Goal: Task Accomplishment & Management: Use online tool/utility

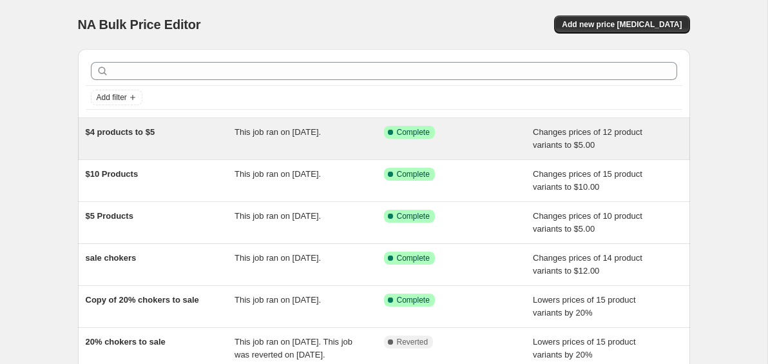
click at [148, 137] on span "$4 products to $5" at bounding box center [121, 132] width 70 height 10
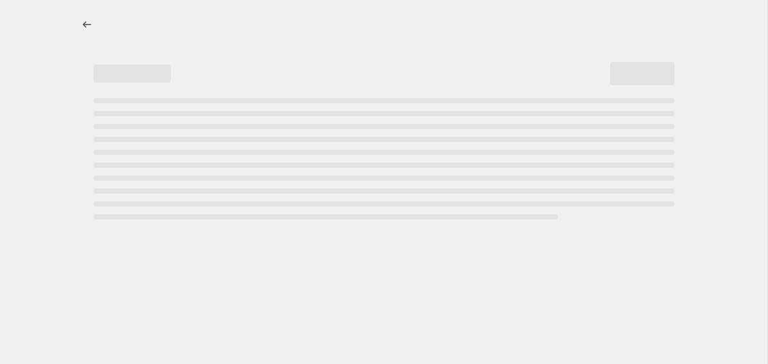
select select "no_change"
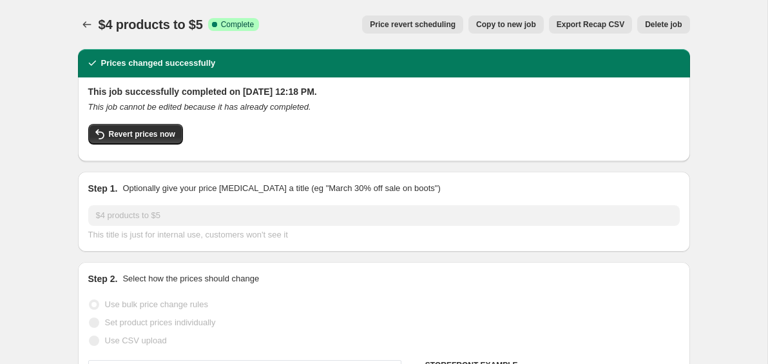
click at [423, 21] on span "Price revert scheduling" at bounding box center [413, 24] width 86 height 10
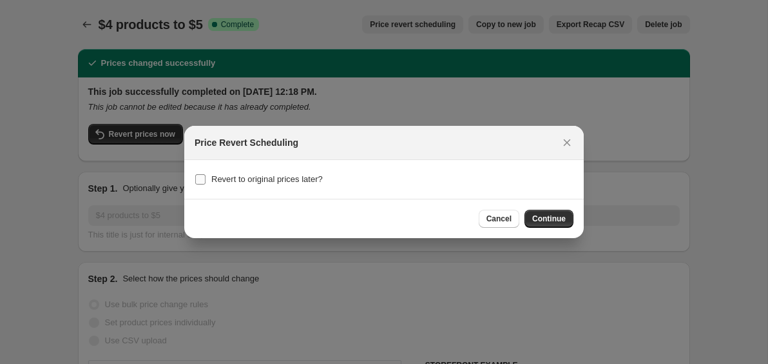
click at [237, 179] on span "Revert to original prices later?" at bounding box center [267, 179] width 112 height 10
click at [206, 179] on input "Revert to original prices later?" at bounding box center [200, 179] width 10 height 10
checkbox input "true"
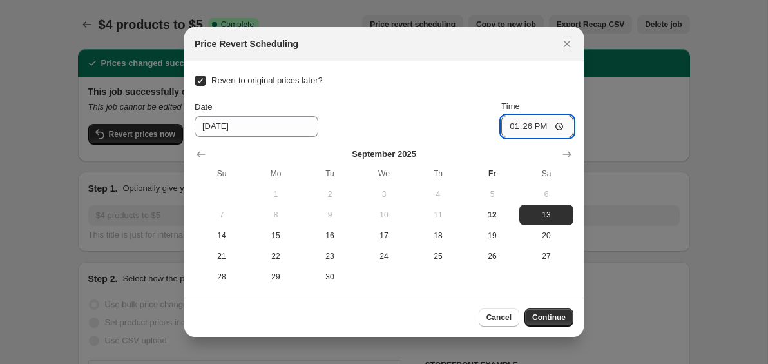
click at [534, 121] on input "13:26" at bounding box center [538, 126] width 72 height 22
click at [561, 126] on input "13:26" at bounding box center [538, 126] width 72 height 22
type input "00:00"
click at [545, 85] on div "Revert to original prices later? Date [DATE] Time 00:00 [DATE] Su Mo Tu We Th F…" at bounding box center [384, 179] width 379 height 215
click at [548, 316] on span "Continue" at bounding box center [549, 317] width 34 height 10
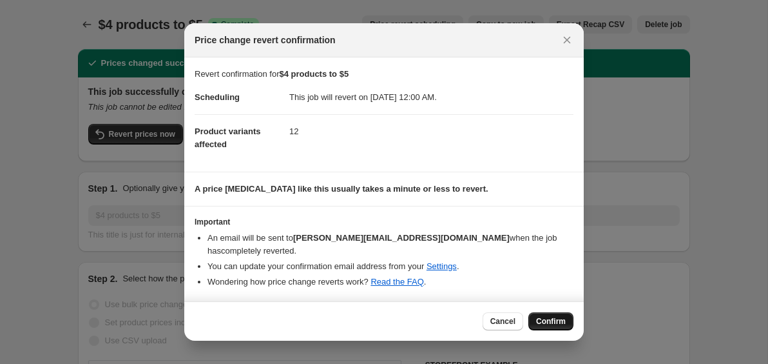
click at [545, 319] on span "Confirm" at bounding box center [551, 321] width 30 height 10
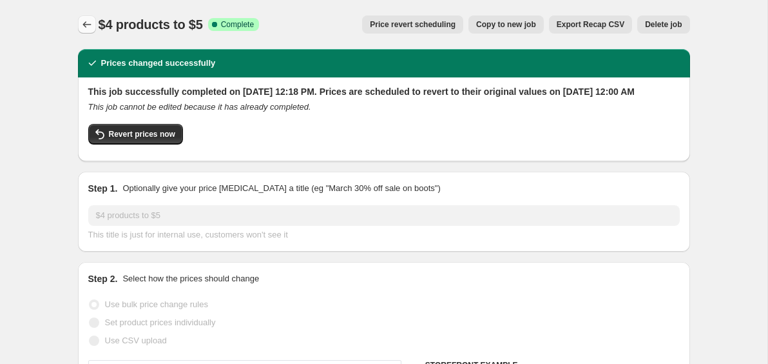
click at [87, 24] on icon "Price change jobs" at bounding box center [87, 24] width 13 height 13
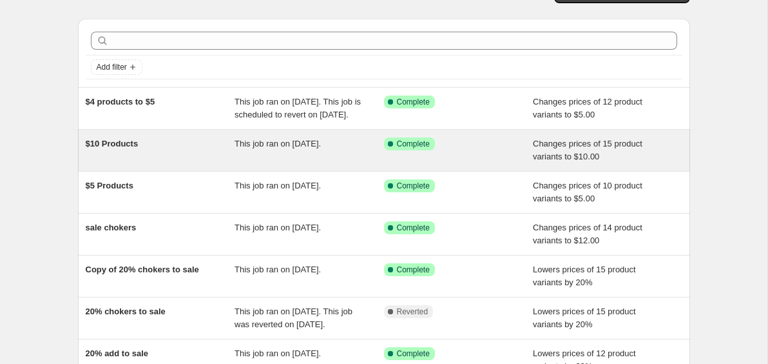
scroll to position [31, 0]
click at [229, 162] on div "$10 Products" at bounding box center [161, 150] width 150 height 26
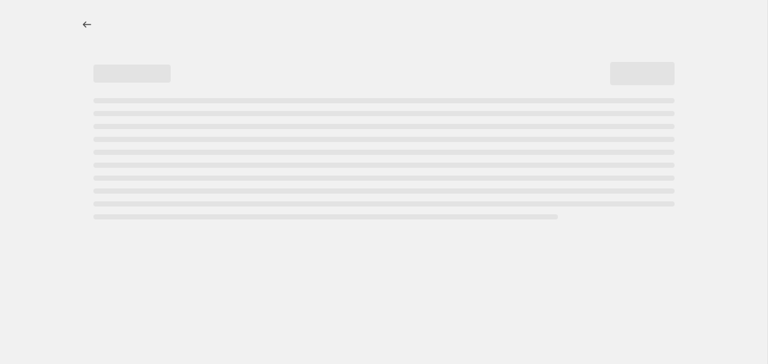
select select "no_change"
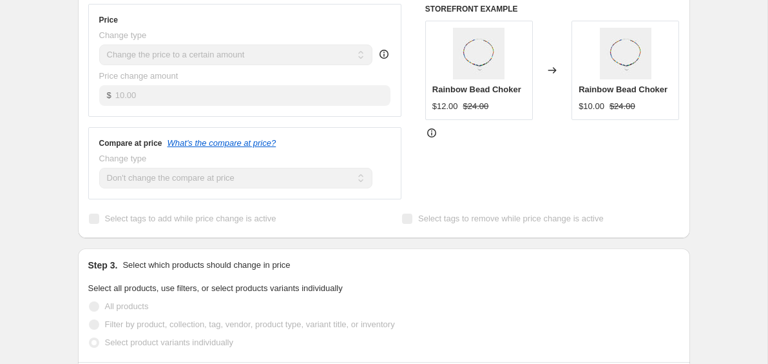
scroll to position [358, 0]
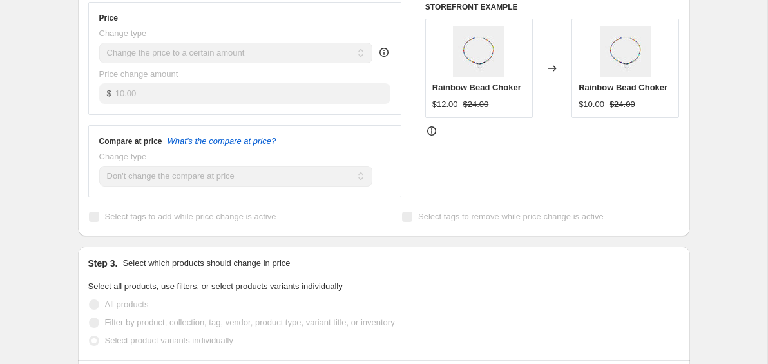
click at [554, 69] on icon at bounding box center [553, 68] width 8 height 6
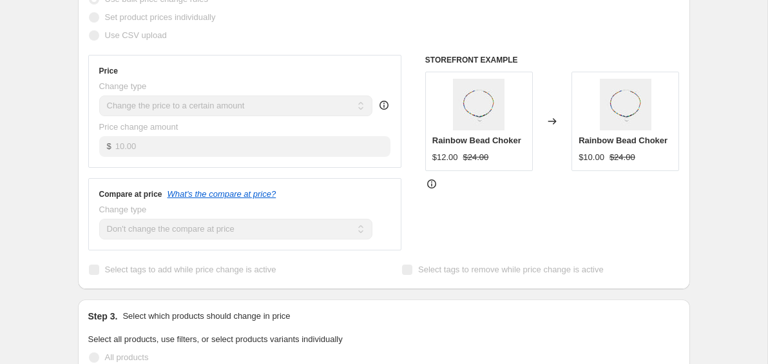
scroll to position [0, 0]
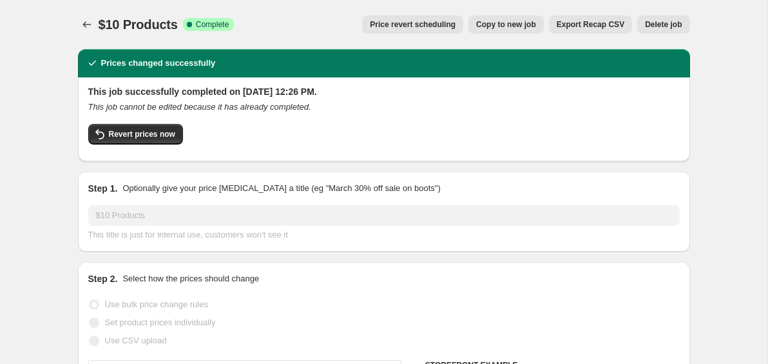
click at [430, 19] on button "Price revert scheduling" at bounding box center [412, 24] width 101 height 18
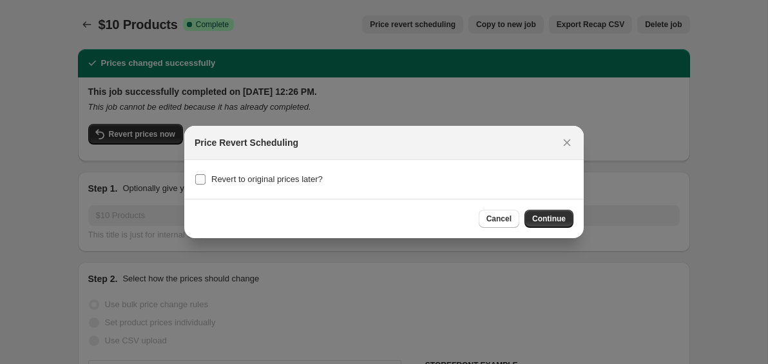
click at [258, 180] on span "Revert to original prices later?" at bounding box center [267, 179] width 112 height 10
click at [206, 180] on input "Revert to original prices later?" at bounding box center [200, 179] width 10 height 10
checkbox input "true"
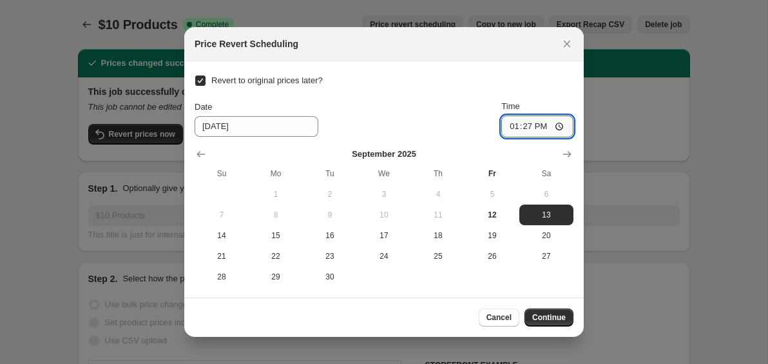
click at [540, 126] on input "13:27" at bounding box center [538, 126] width 72 height 22
click at [561, 129] on input "13:27" at bounding box center [538, 126] width 72 height 22
type input "00:05"
click at [553, 320] on span "Continue" at bounding box center [549, 317] width 34 height 10
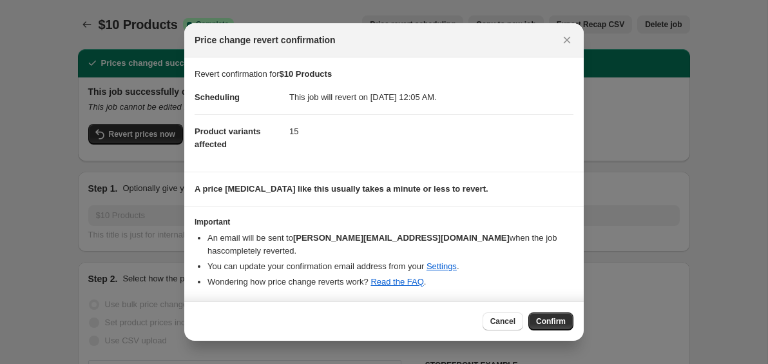
click at [553, 320] on span "Confirm" at bounding box center [551, 321] width 30 height 10
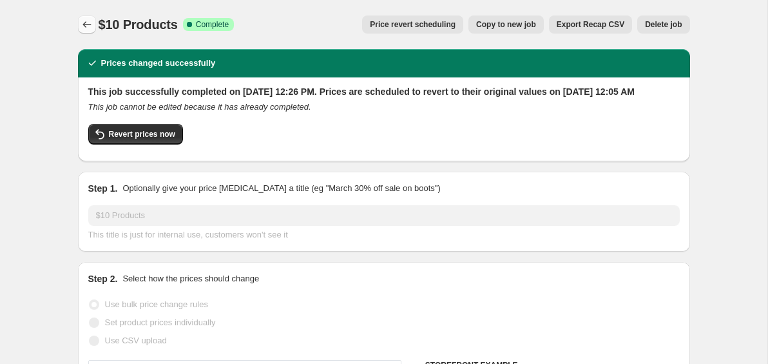
click at [86, 26] on icon "Price change jobs" at bounding box center [87, 24] width 13 height 13
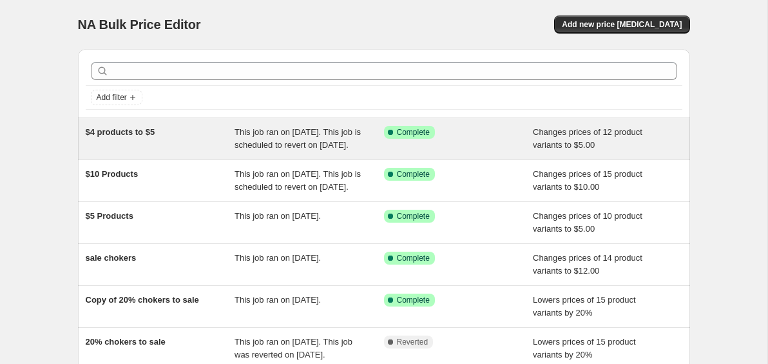
click at [282, 150] on span "This job ran on [DATE]. This job is scheduled to revert on [DATE]." at bounding box center [298, 138] width 126 height 23
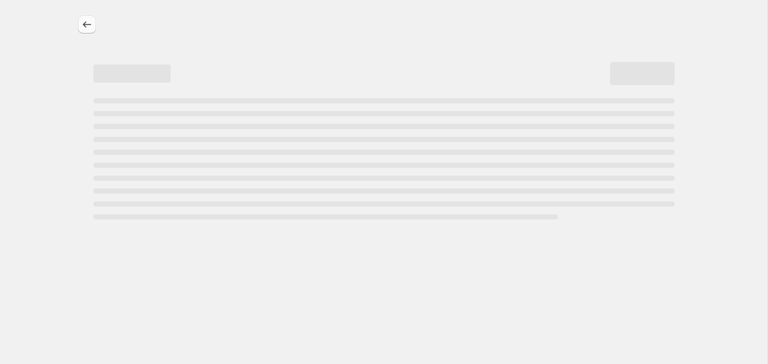
select select "no_change"
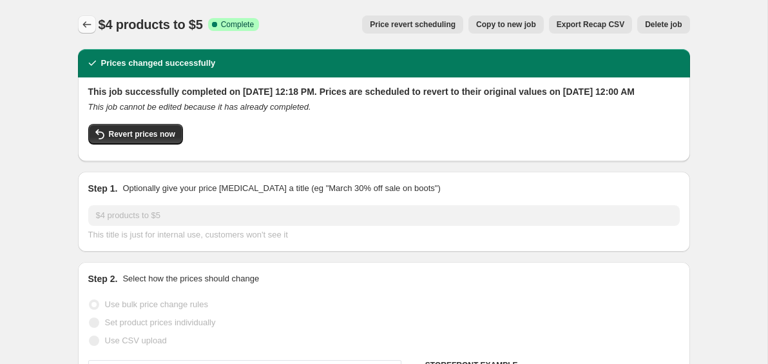
click at [84, 23] on icon "Price change jobs" at bounding box center [87, 24] width 13 height 13
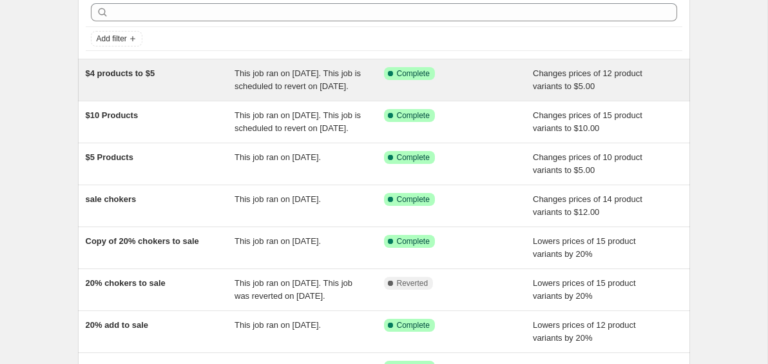
scroll to position [69, 0]
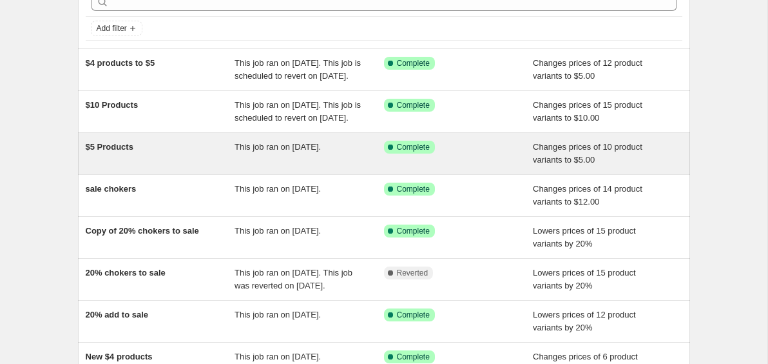
click at [262, 166] on div "This job ran on [DATE]." at bounding box center [310, 154] width 150 height 26
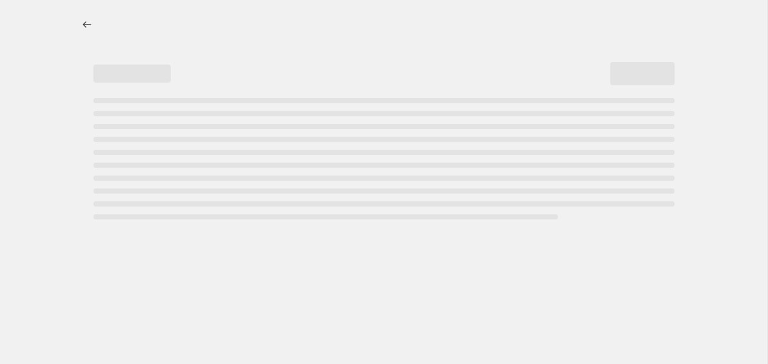
select select "no_change"
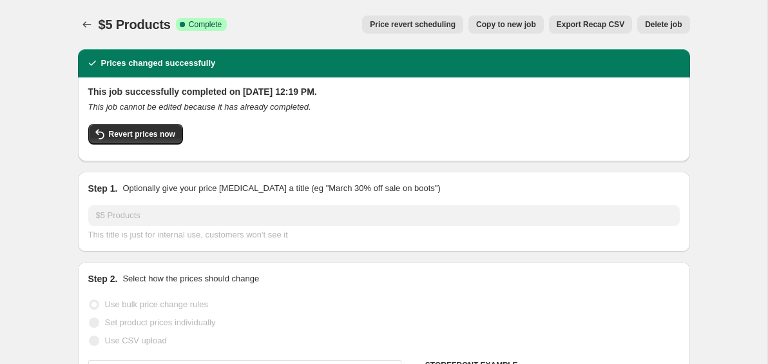
click at [413, 22] on span "Price revert scheduling" at bounding box center [413, 24] width 86 height 10
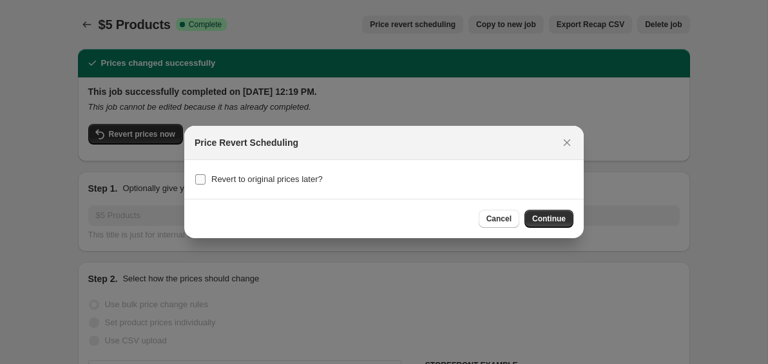
click at [280, 178] on span "Revert to original prices later?" at bounding box center [267, 179] width 112 height 10
click at [206, 178] on input "Revert to original prices later?" at bounding box center [200, 179] width 10 height 10
checkbox input "true"
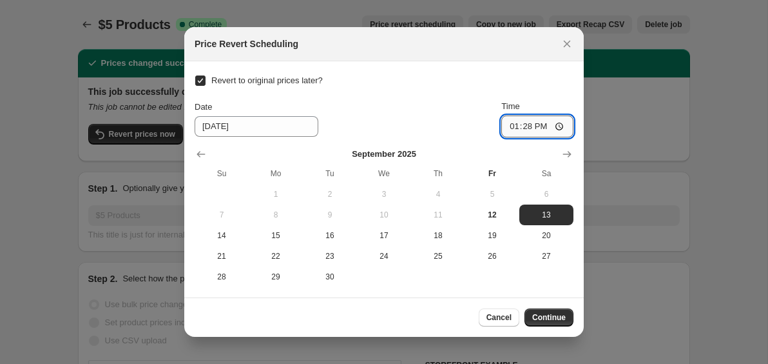
click at [520, 130] on input "13:28" at bounding box center [538, 126] width 72 height 22
click at [560, 126] on input "13:28" at bounding box center [538, 126] width 72 height 22
type input "00:10"
click at [547, 318] on span "Continue" at bounding box center [549, 317] width 34 height 10
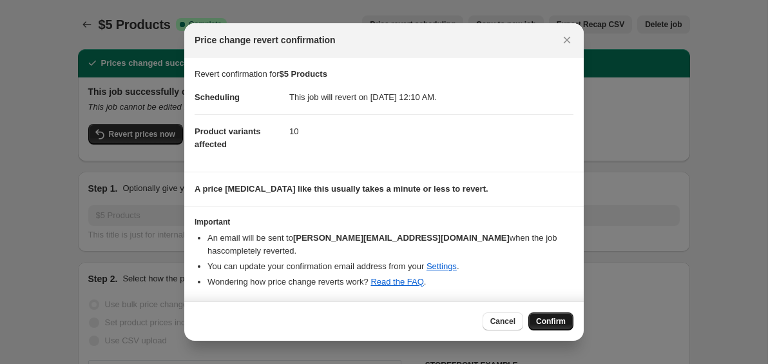
click at [542, 320] on span "Confirm" at bounding box center [551, 321] width 30 height 10
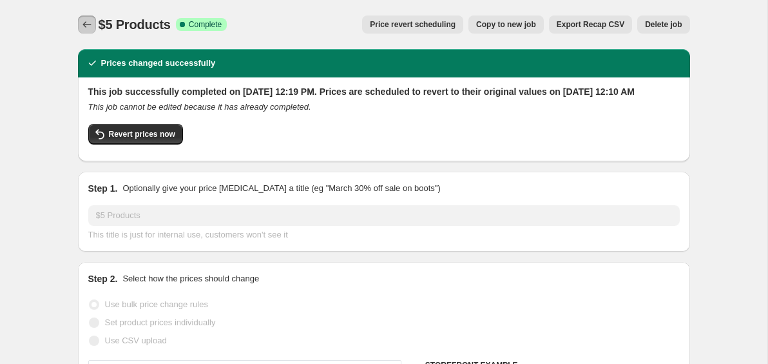
click at [84, 23] on icon "Price change jobs" at bounding box center [87, 24] width 13 height 13
